Goal: Find specific page/section: Find specific page/section

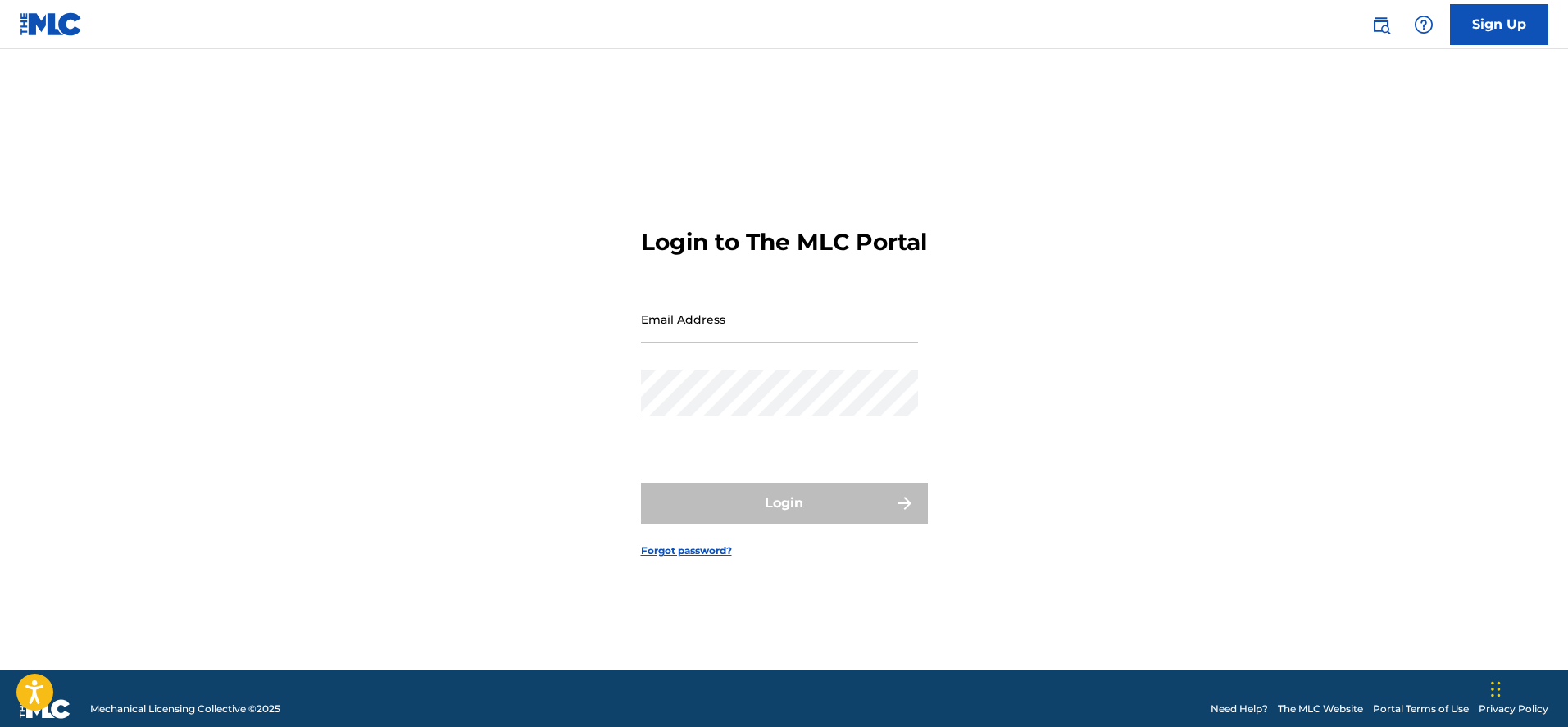
click at [697, 341] on input "Email Address" at bounding box center [779, 319] width 277 height 47
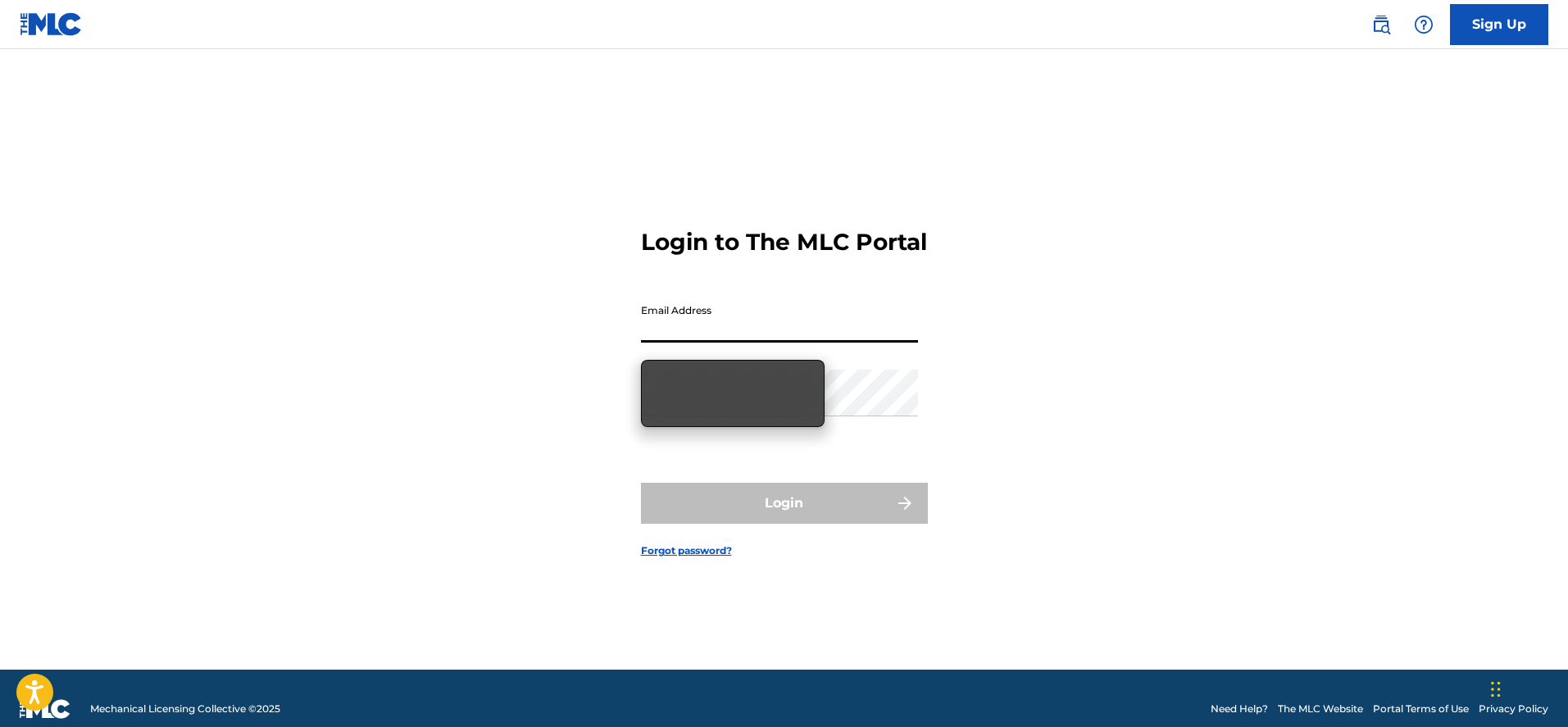
click at [778, 342] on input "Email Address" at bounding box center [779, 319] width 277 height 47
click at [703, 341] on input "Email Address" at bounding box center [779, 319] width 277 height 47
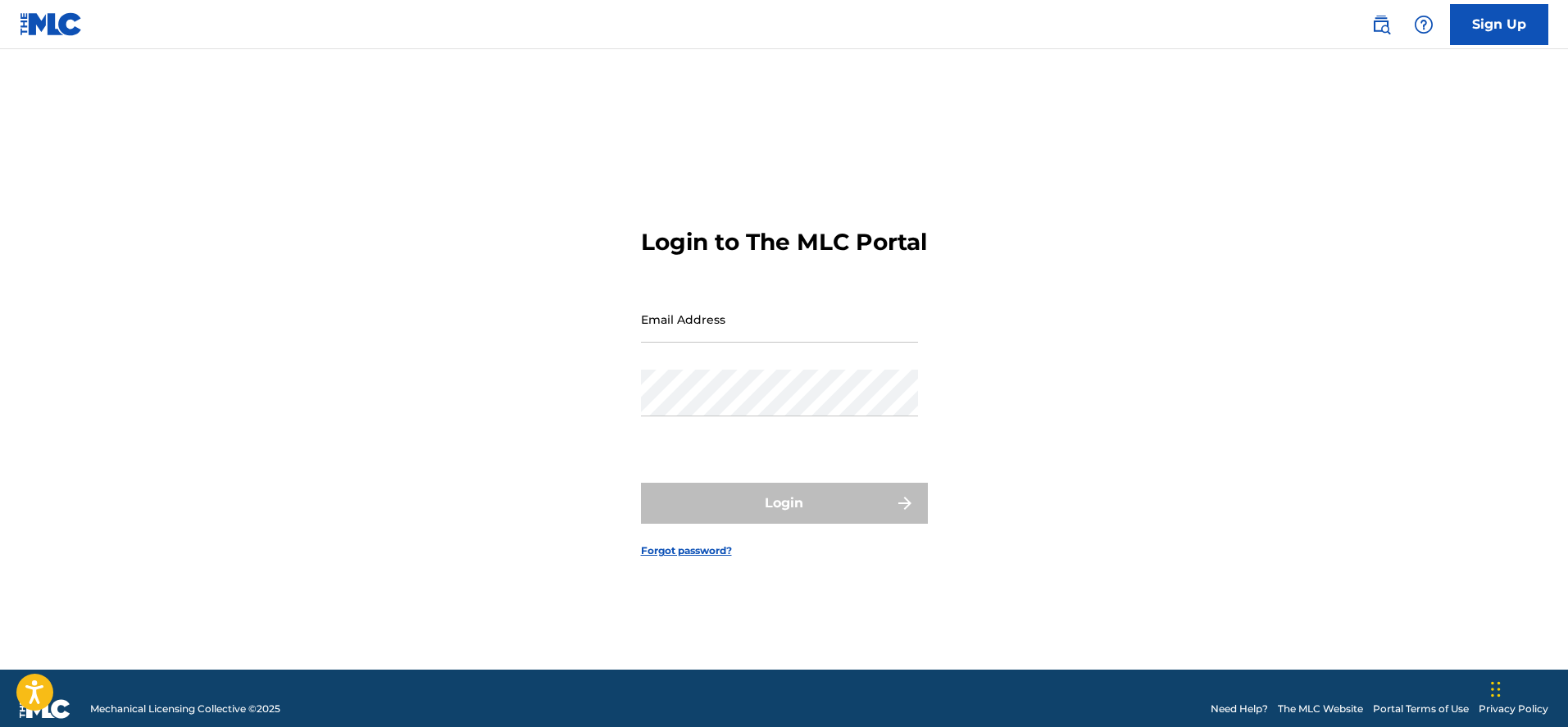
click at [752, 336] on input "Email Address" at bounding box center [779, 319] width 277 height 47
type input "[EMAIL_ADDRESS][DOMAIN_NAME]"
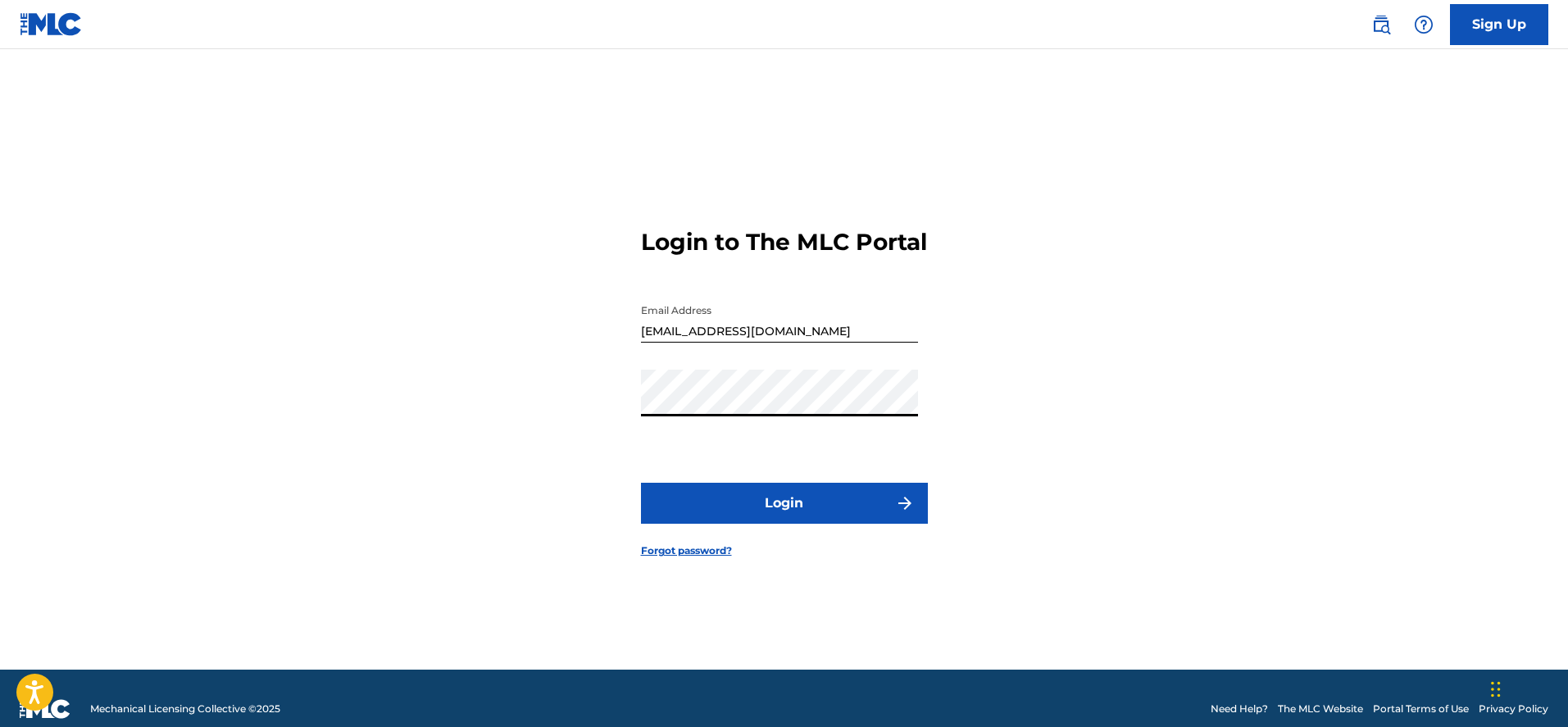
click at [851, 504] on button "Login" at bounding box center [784, 504] width 287 height 41
click at [641, 483] on button "Login" at bounding box center [784, 504] width 287 height 41
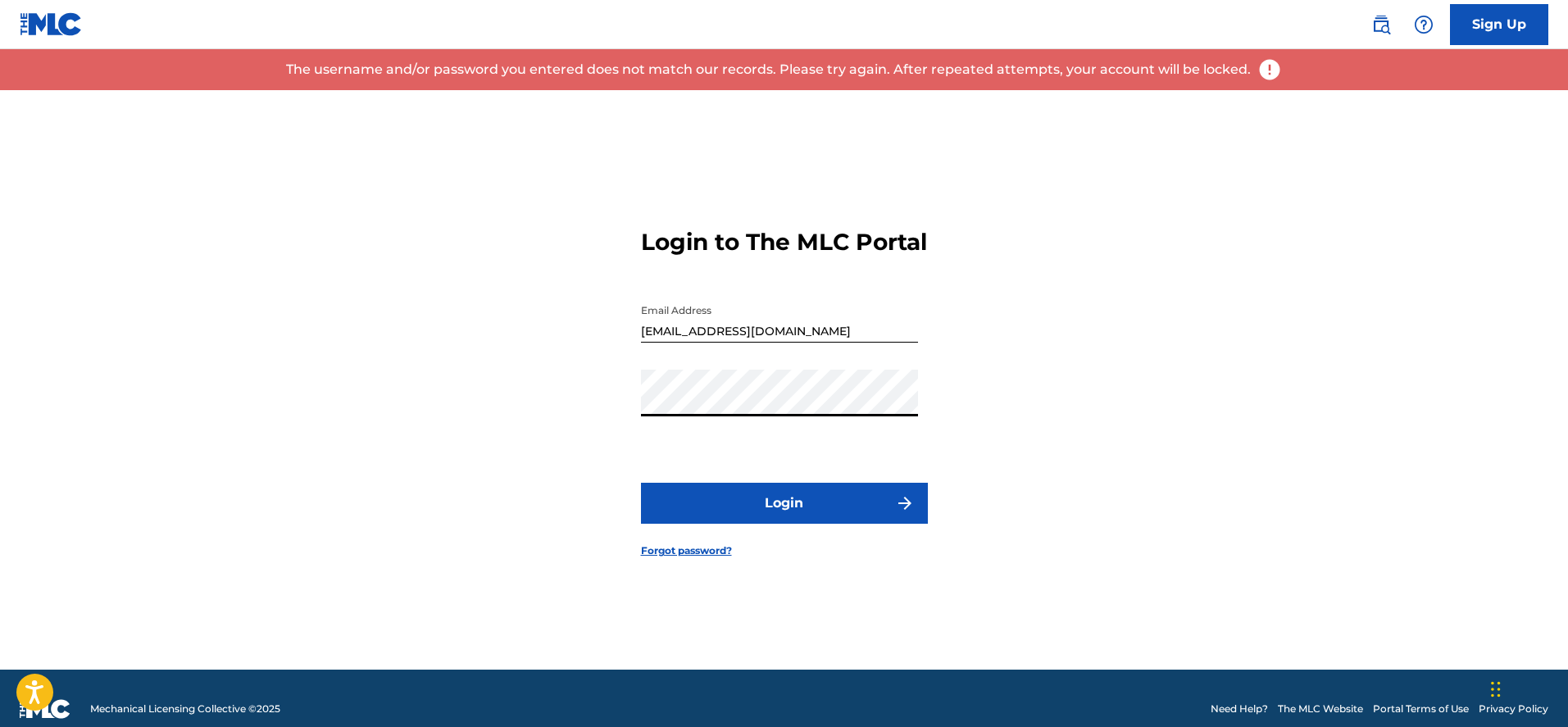
click at [789, 522] on button "Login" at bounding box center [784, 504] width 287 height 41
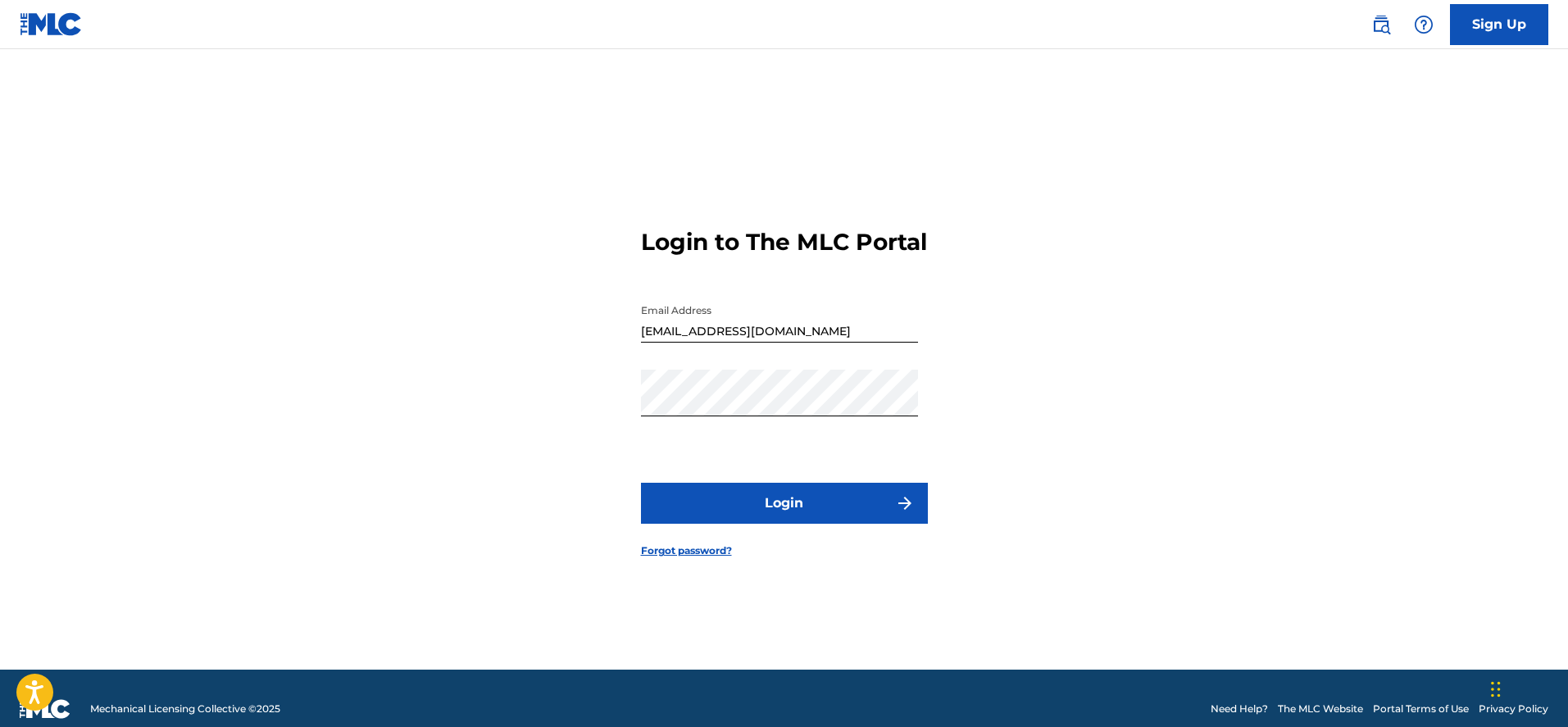
click at [839, 524] on button "Login" at bounding box center [784, 504] width 287 height 41
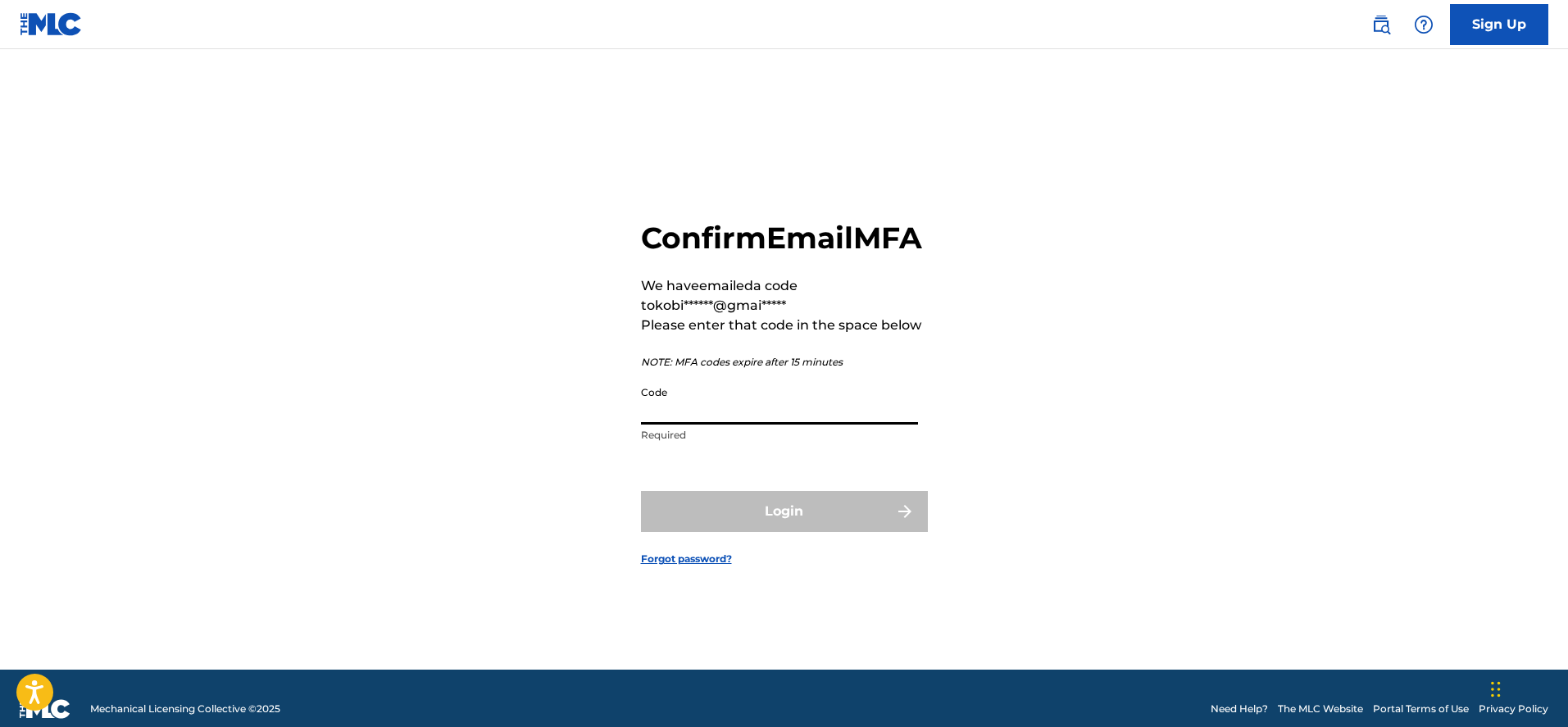
click at [712, 424] on input "Code" at bounding box center [779, 401] width 277 height 47
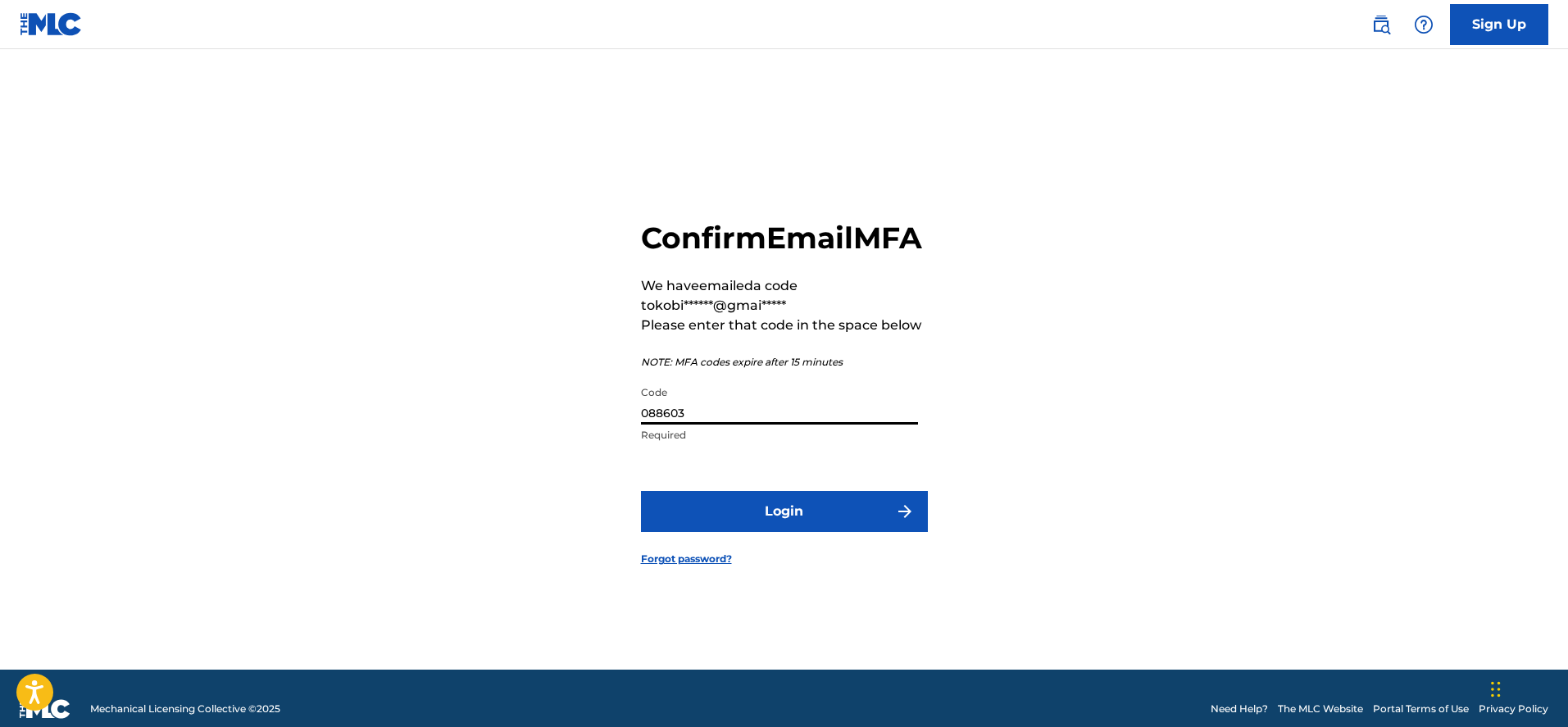
type input "088603"
click at [641, 491] on button "Login" at bounding box center [784, 512] width 287 height 41
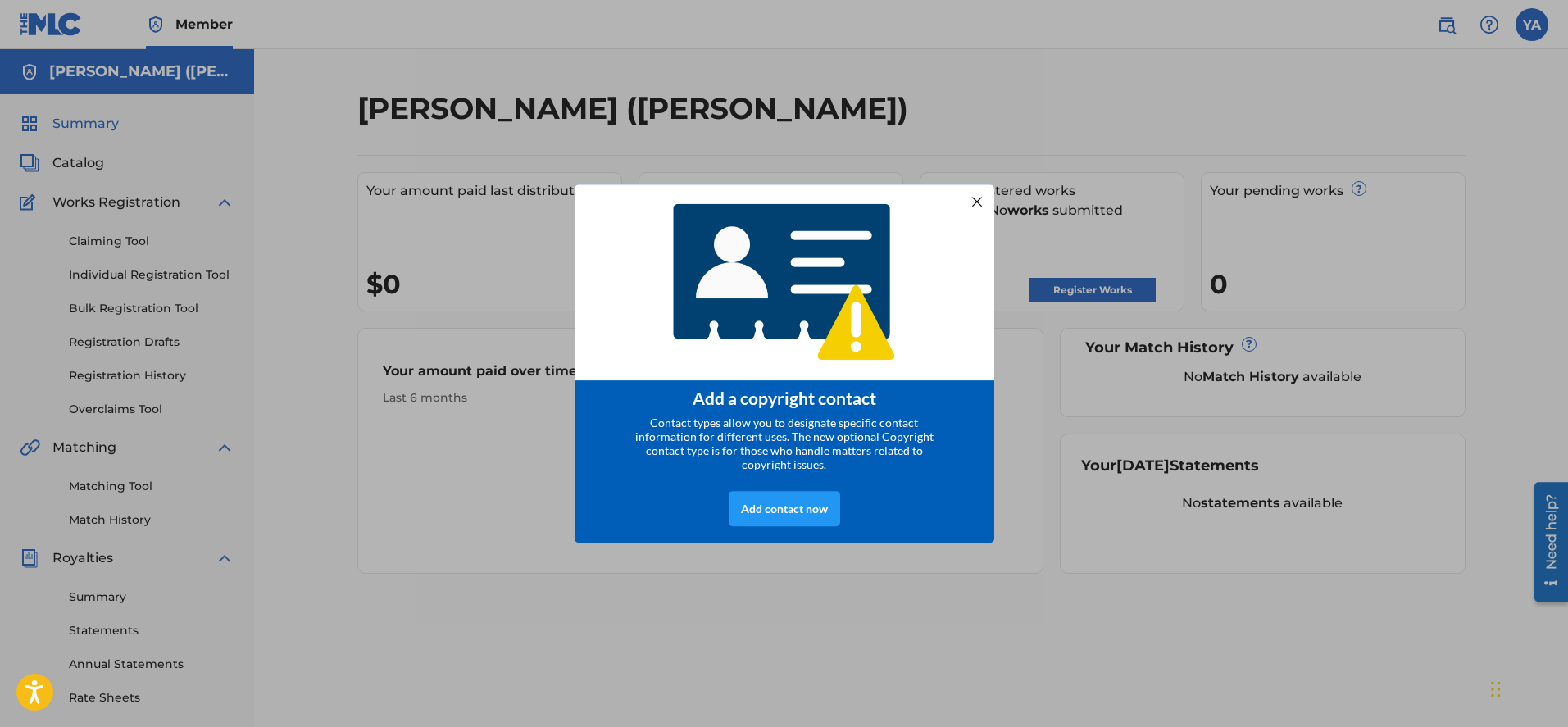
click at [977, 196] on div at bounding box center [977, 201] width 21 height 21
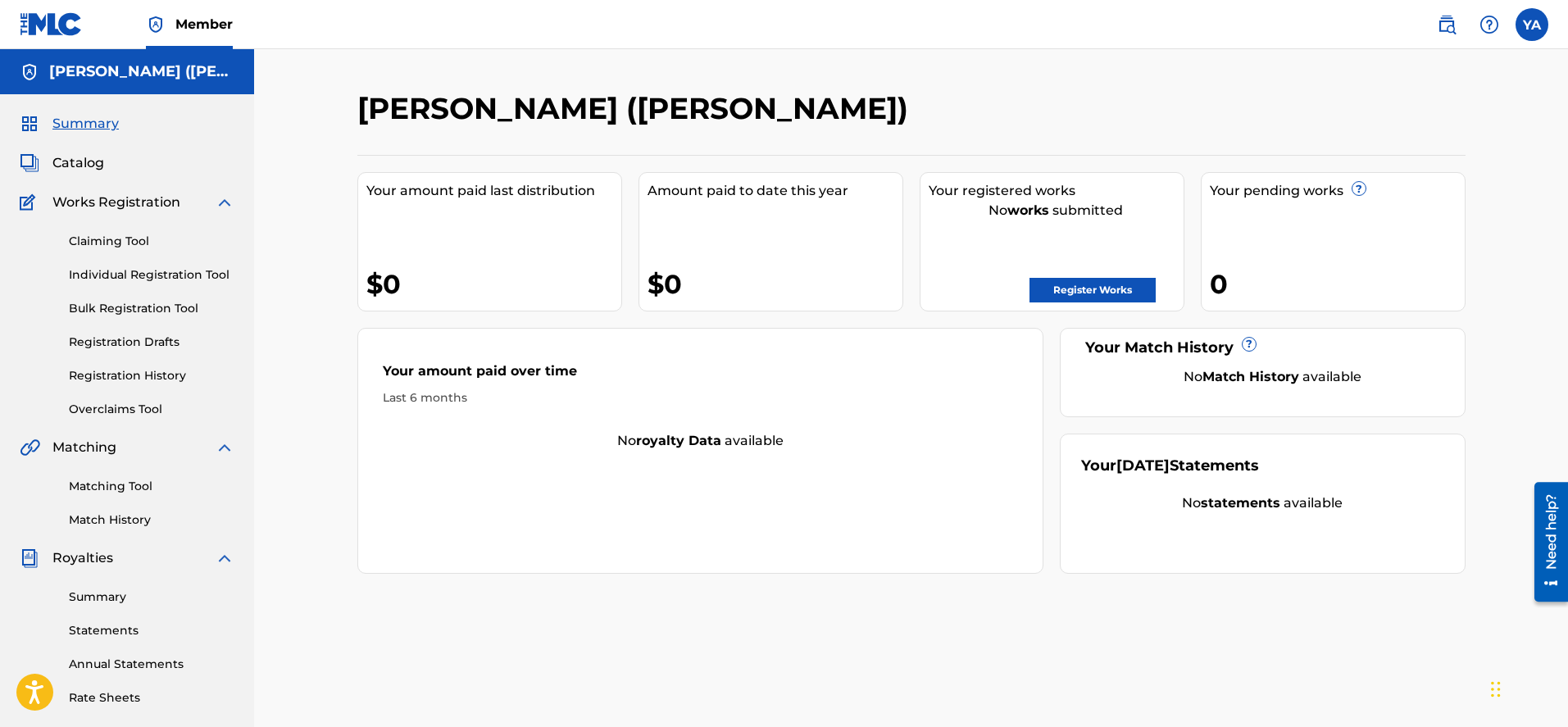
click at [1536, 26] on label at bounding box center [1532, 25] width 33 height 33
click at [1532, 25] on input "YA [PERSON_NAME] [EMAIL_ADDRESS][DOMAIN_NAME] Notification Preferences Profile …" at bounding box center [1532, 25] width 0 height 0
click at [1115, 105] on div "[PERSON_NAME] ([PERSON_NAME])" at bounding box center [784, 114] width 853 height 48
click at [1532, 28] on label at bounding box center [1532, 25] width 33 height 33
click at [1532, 25] on input "YA [PERSON_NAME] [EMAIL_ADDRESS][DOMAIN_NAME] Notification Preferences Profile …" at bounding box center [1532, 25] width 0 height 0
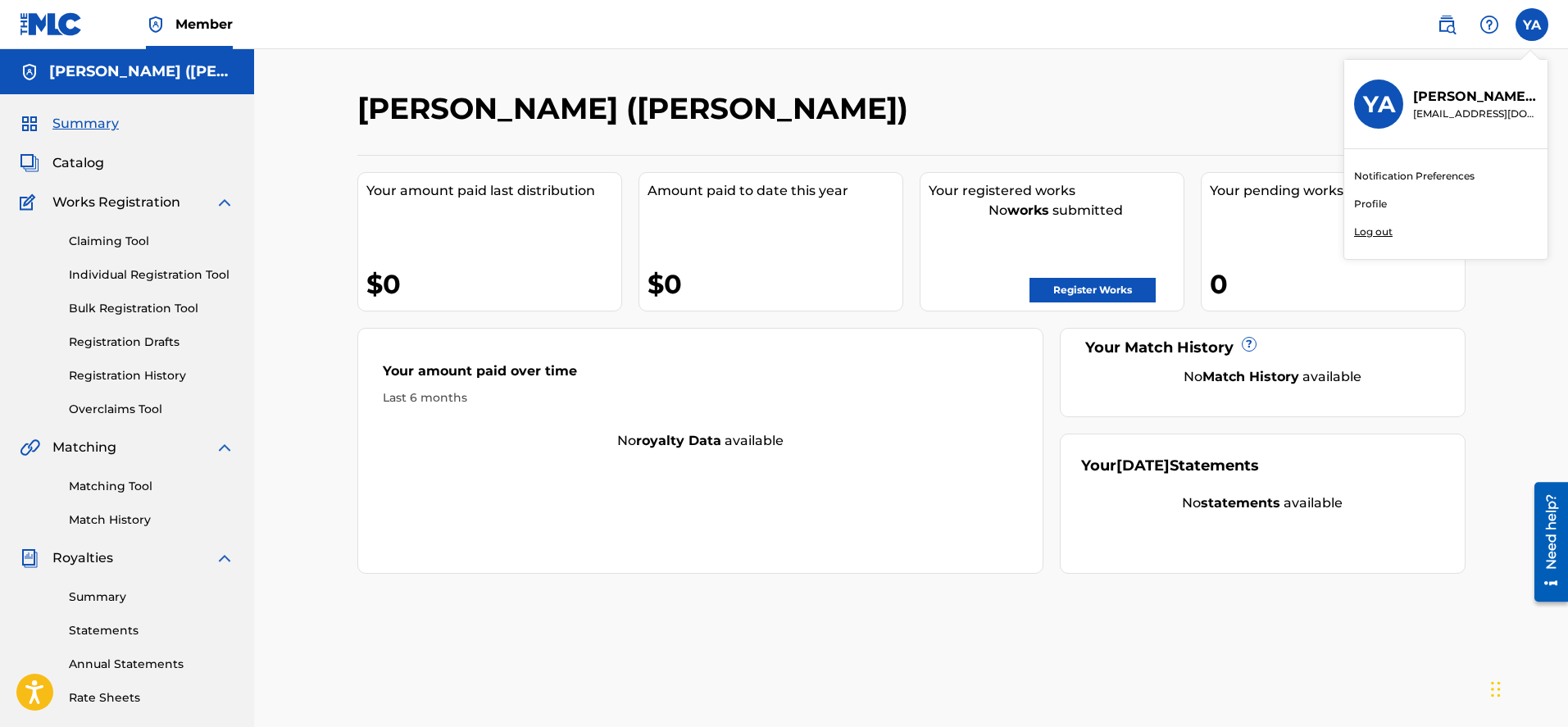
click at [1375, 200] on link "Profile" at bounding box center [1371, 205] width 33 height 15
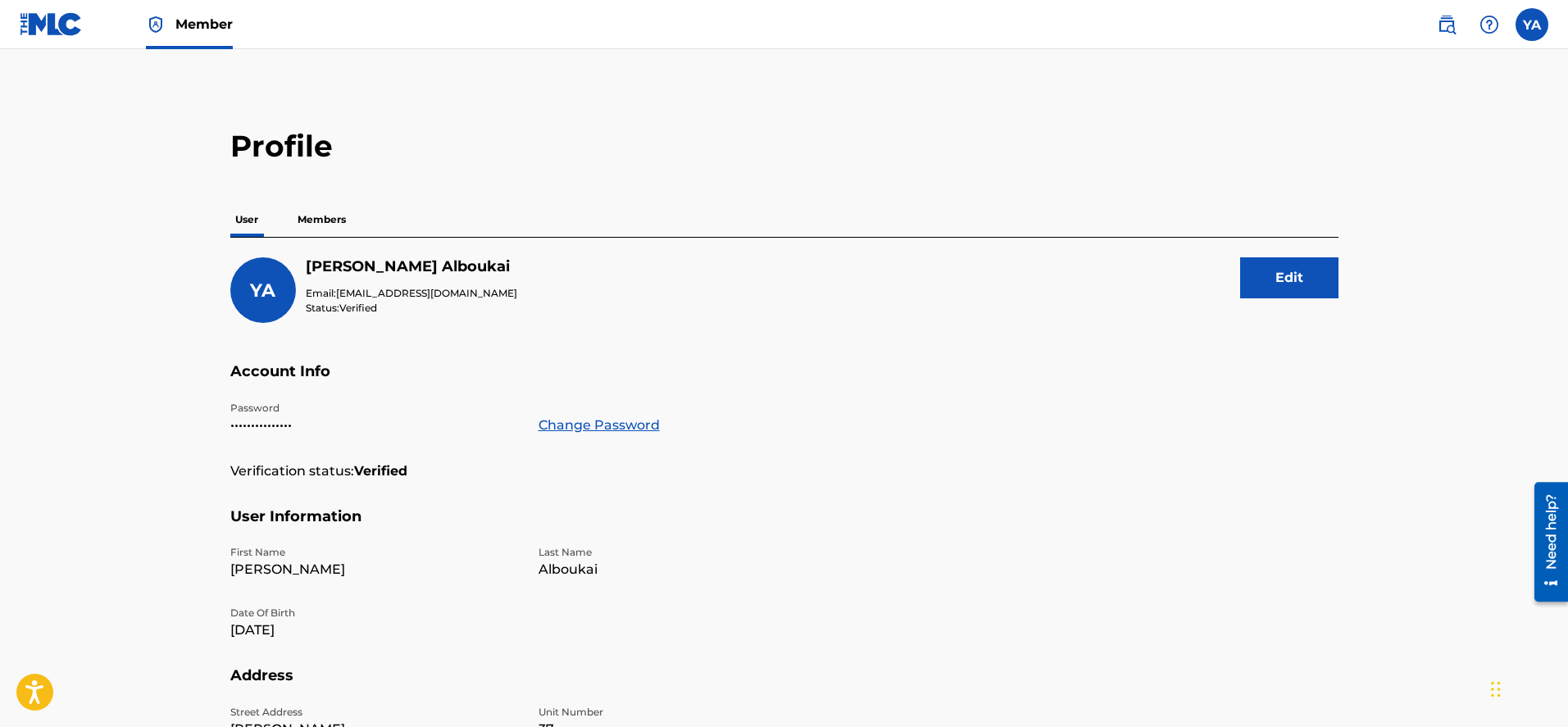
click at [327, 219] on p "Members" at bounding box center [321, 220] width 58 height 35
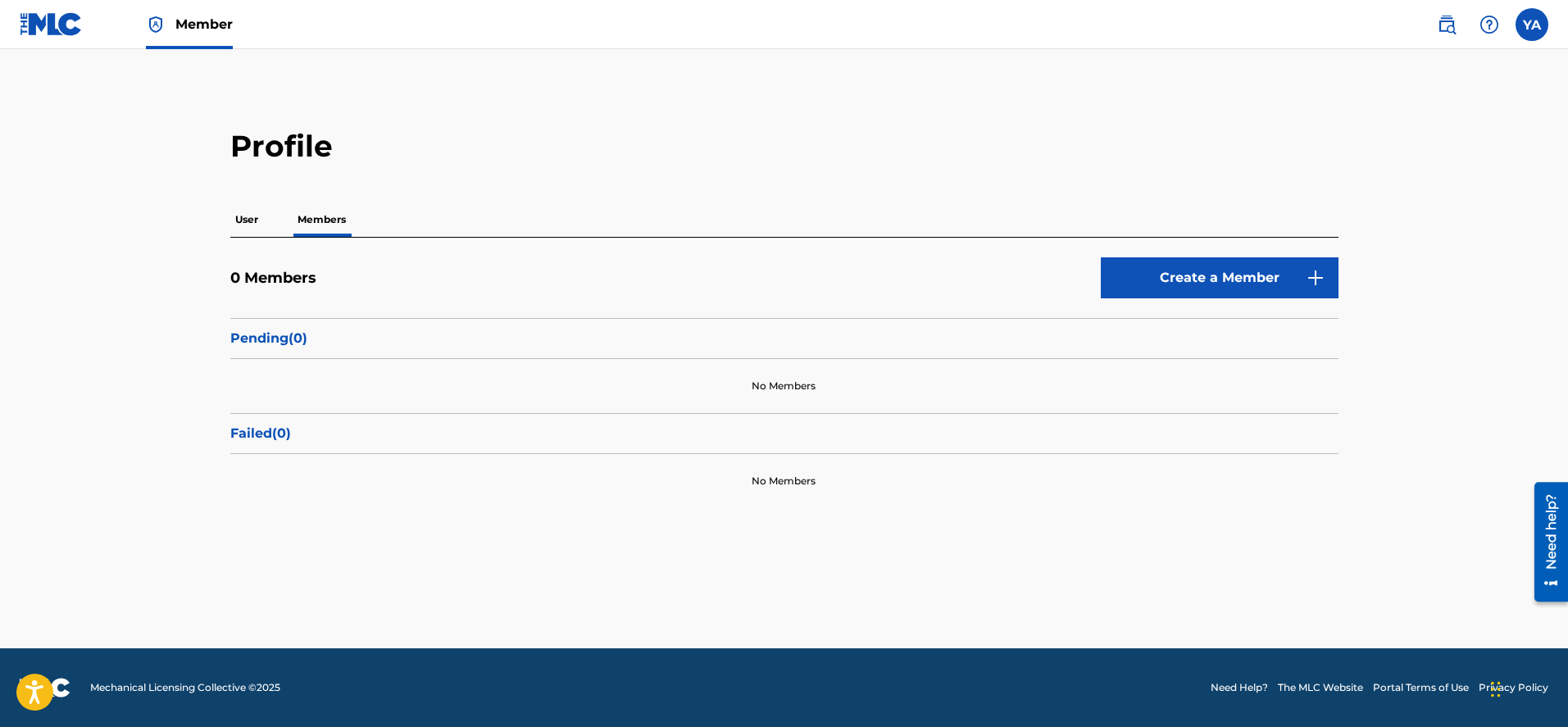
click at [1447, 26] on img at bounding box center [1446, 25] width 20 height 20
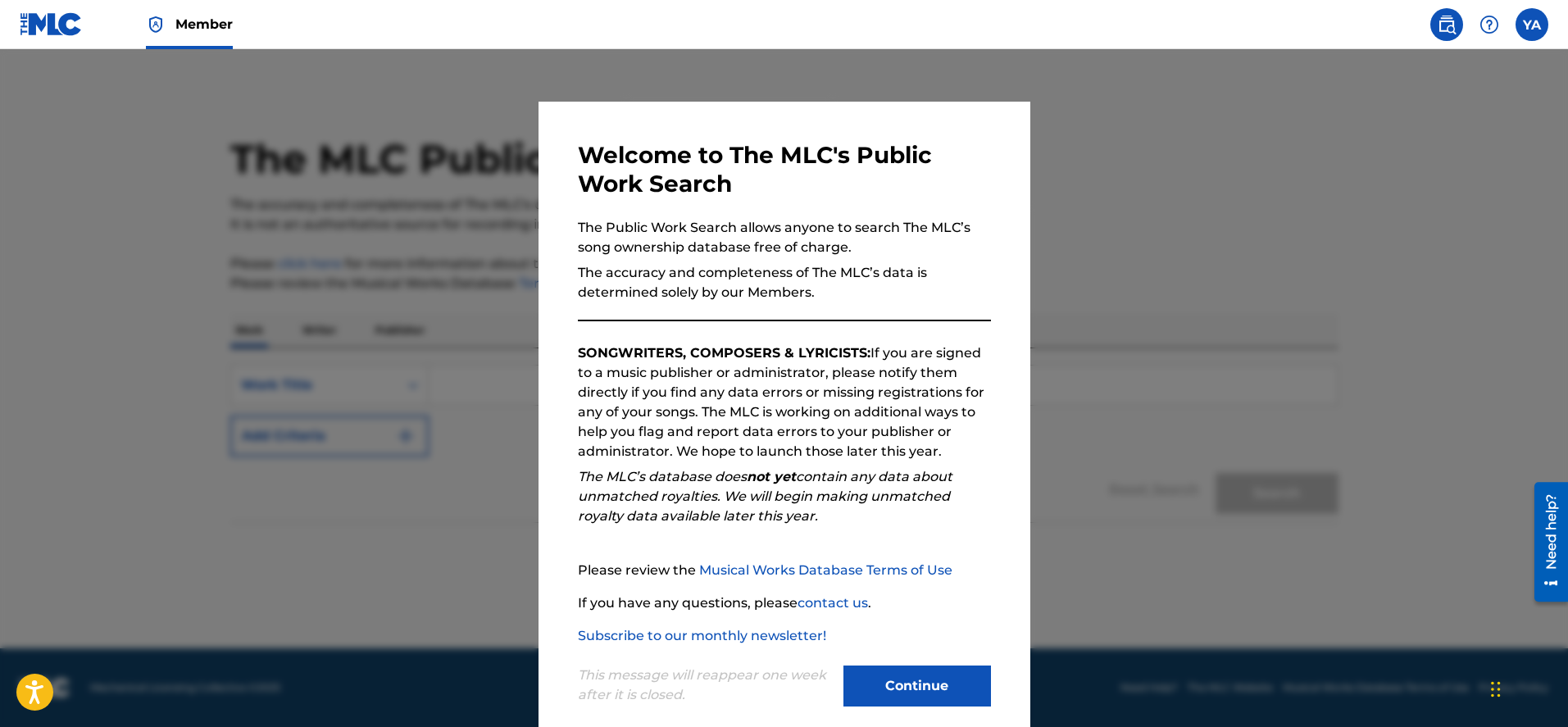
click at [927, 679] on button "Continue" at bounding box center [917, 686] width 148 height 41
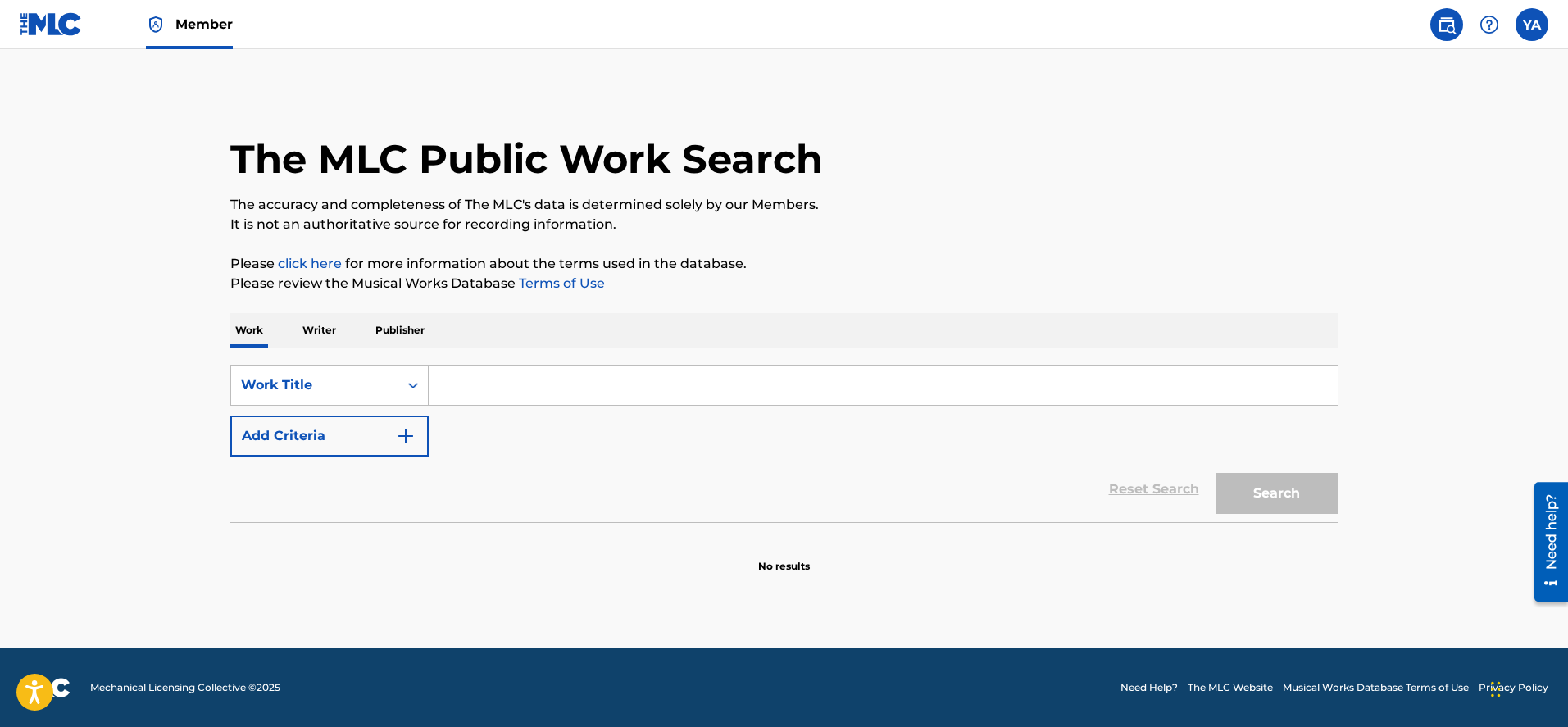
click at [315, 333] on p "Writer" at bounding box center [319, 330] width 44 height 35
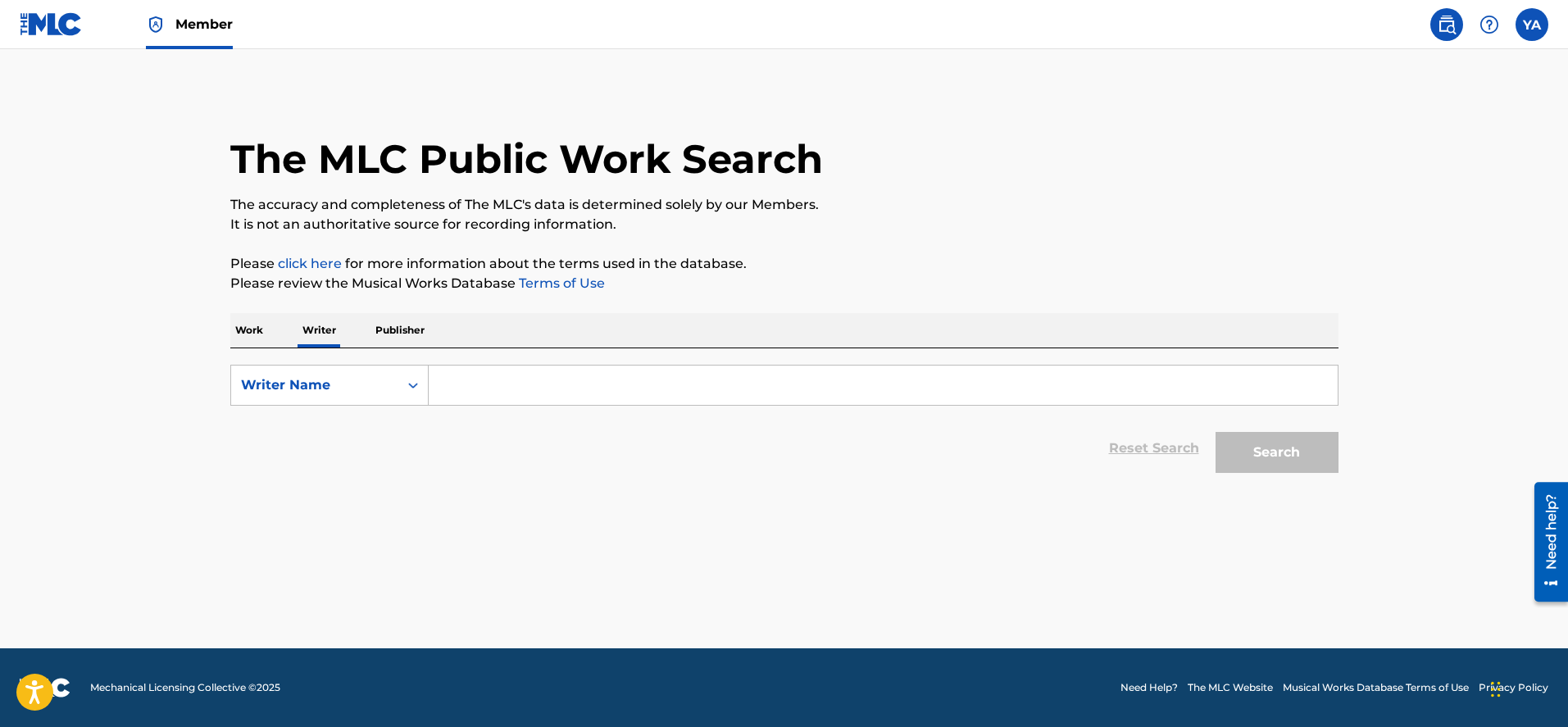
click at [250, 331] on p "Work" at bounding box center [249, 330] width 38 height 35
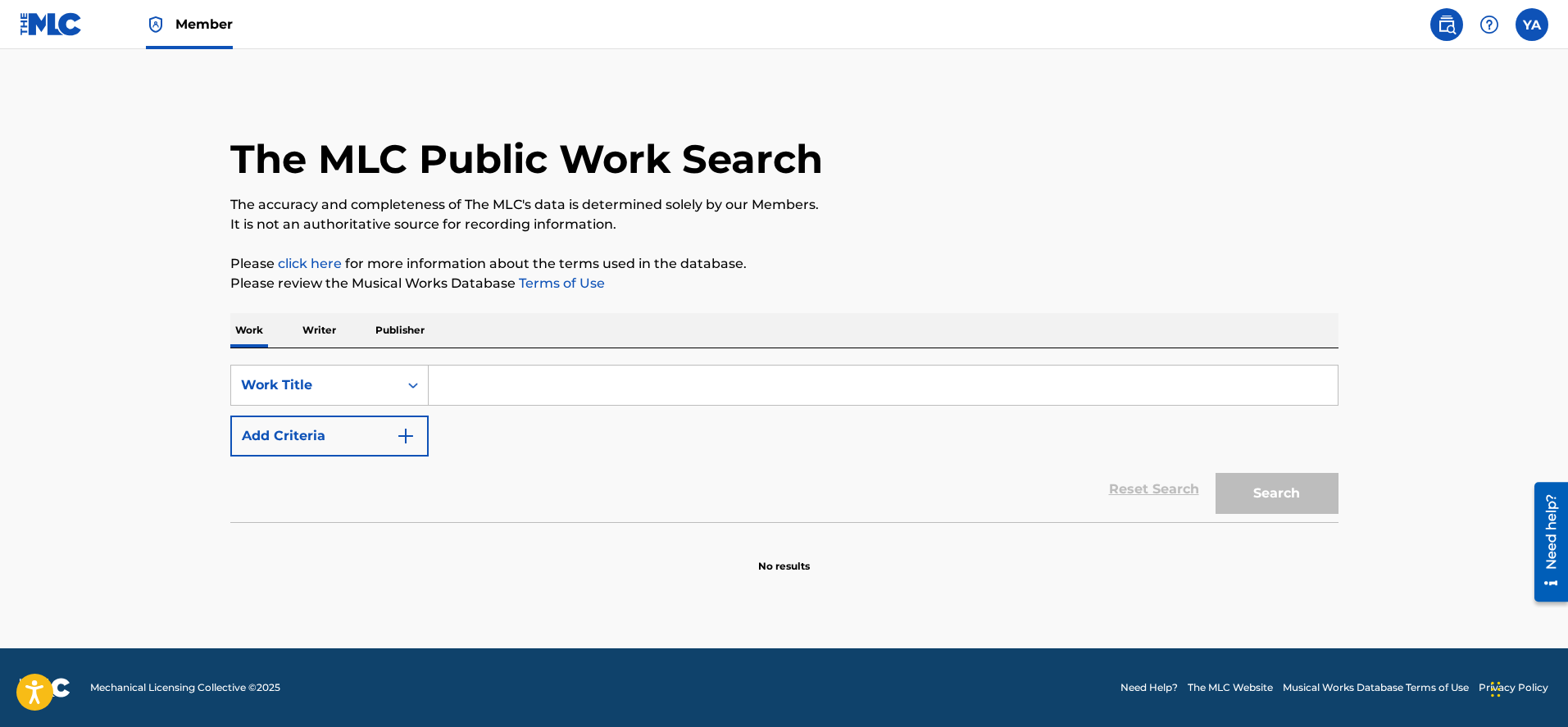
click at [1538, 24] on label at bounding box center [1532, 25] width 33 height 33
click at [1532, 25] on input "YA [PERSON_NAME] [EMAIL_ADDRESS][DOMAIN_NAME] Notification Preferences Profile …" at bounding box center [1532, 25] width 0 height 0
click at [329, 327] on p "Writer" at bounding box center [319, 330] width 44 height 35
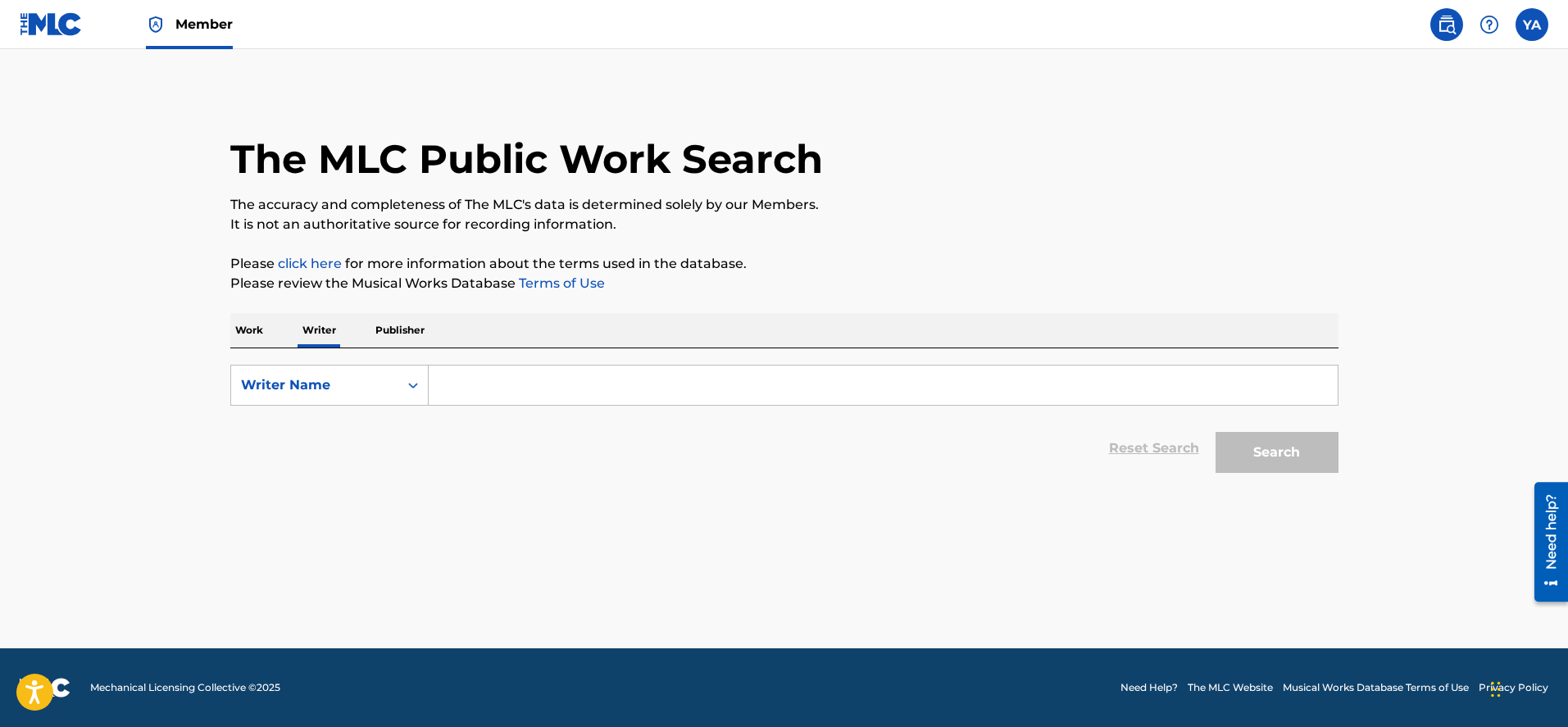
click at [387, 333] on p "Publisher" at bounding box center [400, 330] width 59 height 35
click at [299, 263] on link "click here" at bounding box center [310, 263] width 64 height 16
click at [242, 333] on p "Work" at bounding box center [249, 330] width 38 height 35
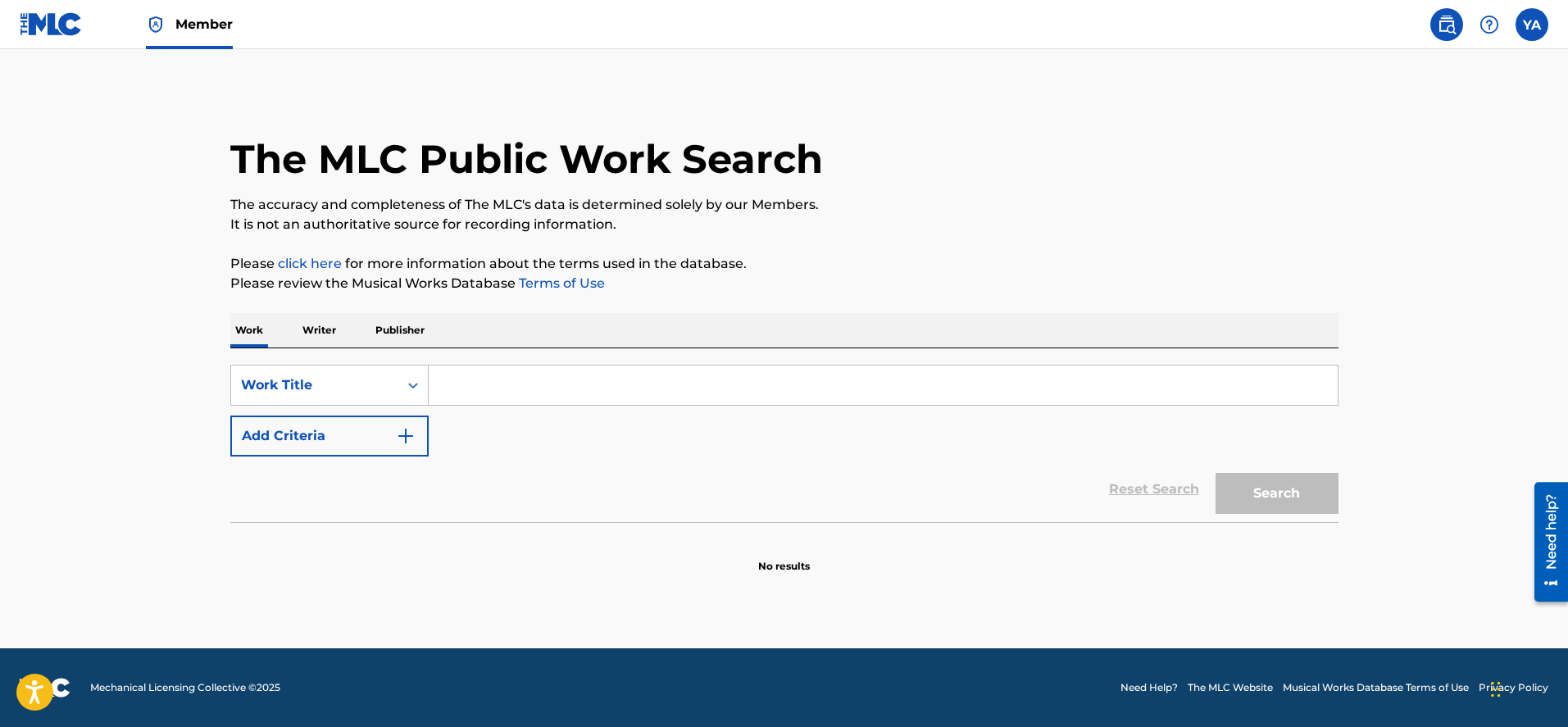
click at [313, 334] on p "Writer" at bounding box center [319, 330] width 44 height 35
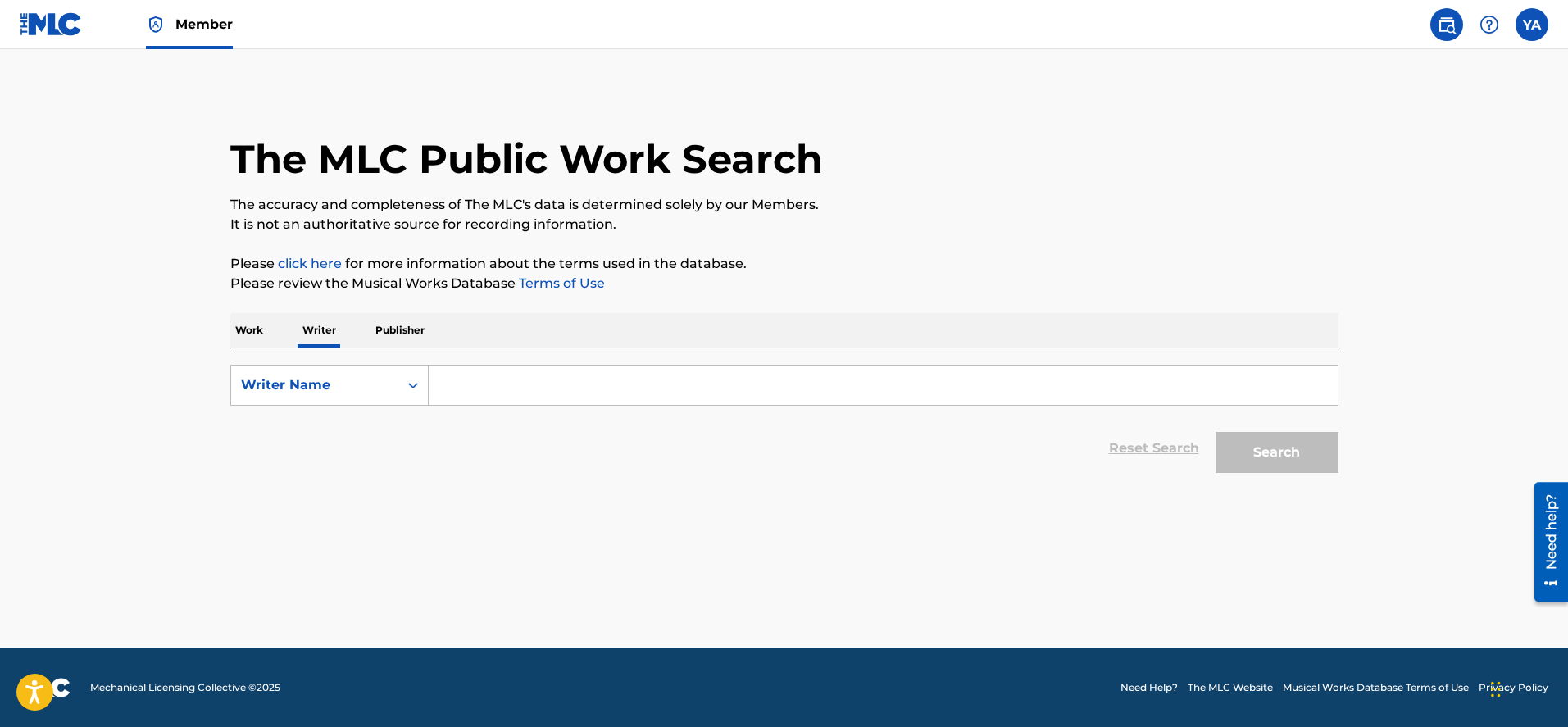
click at [400, 329] on p "Publisher" at bounding box center [400, 330] width 59 height 35
click at [254, 324] on p "Work" at bounding box center [249, 330] width 38 height 35
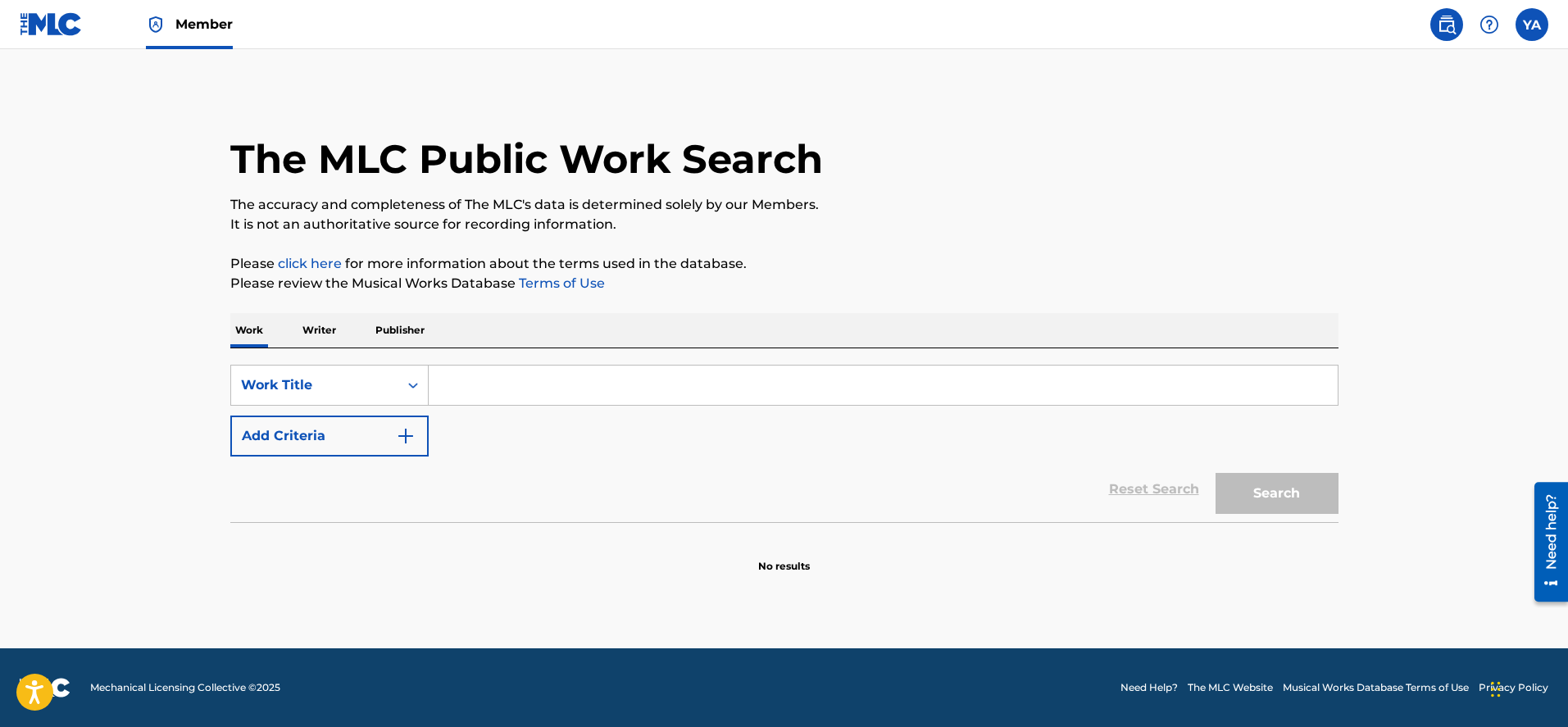
click at [332, 332] on p "Writer" at bounding box center [319, 330] width 44 height 35
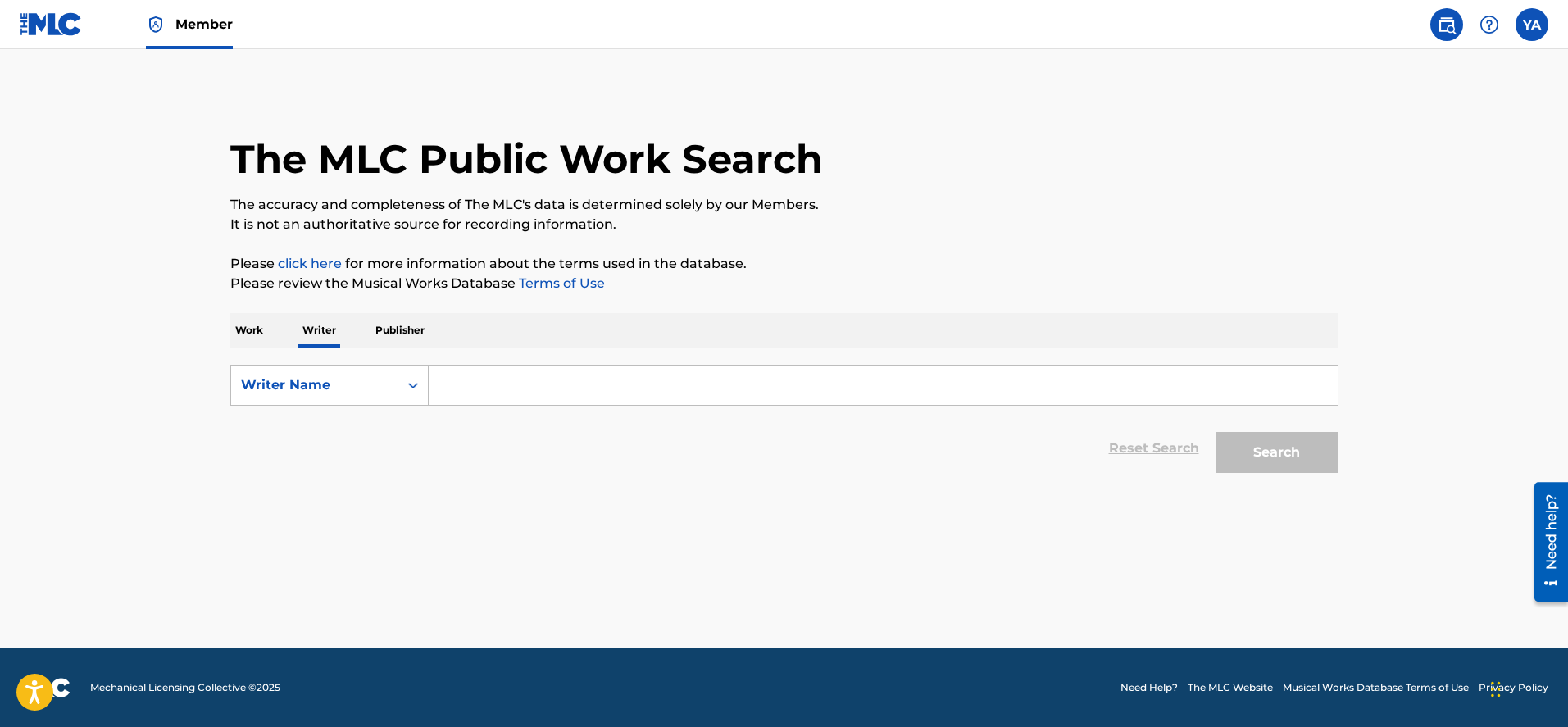
click at [308, 504] on main "The MLC Public Work Search The accuracy and completeness of The MLC's data is d…" at bounding box center [784, 349] width 1568 height 600
